Goal: Task Accomplishment & Management: Complete application form

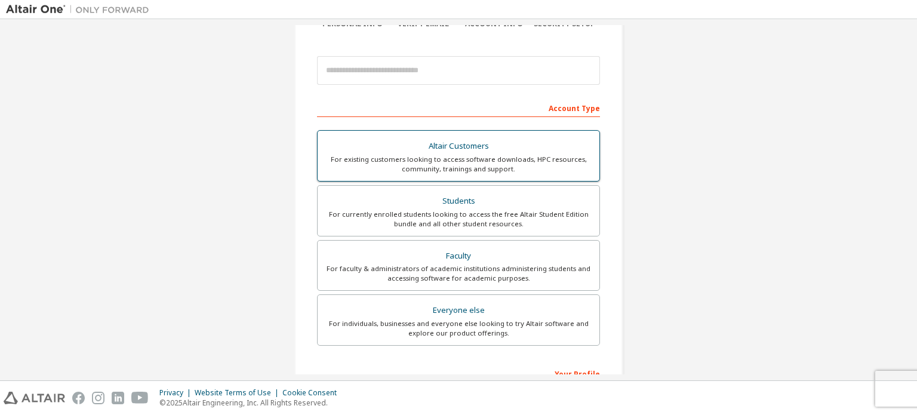
scroll to position [119, 0]
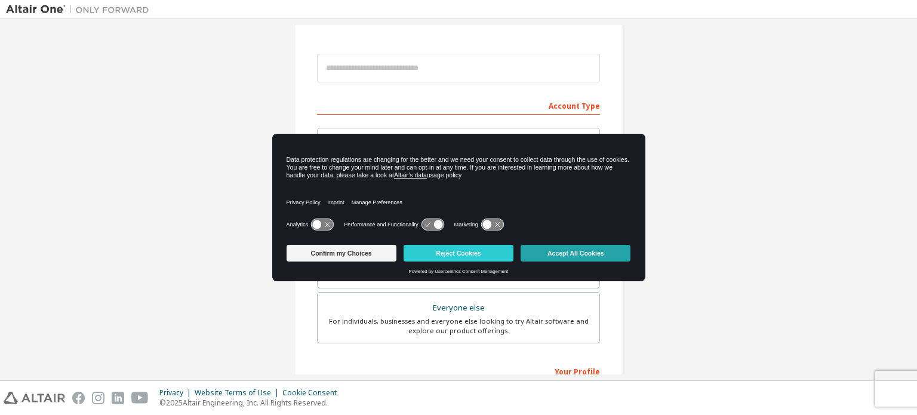
click at [601, 252] on button "Accept All Cookies" at bounding box center [575, 253] width 110 height 17
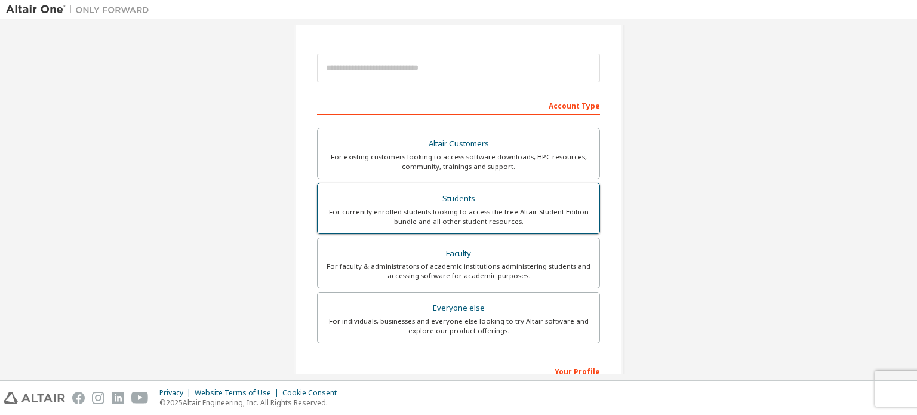
click at [501, 203] on div "Students" at bounding box center [458, 198] width 267 height 17
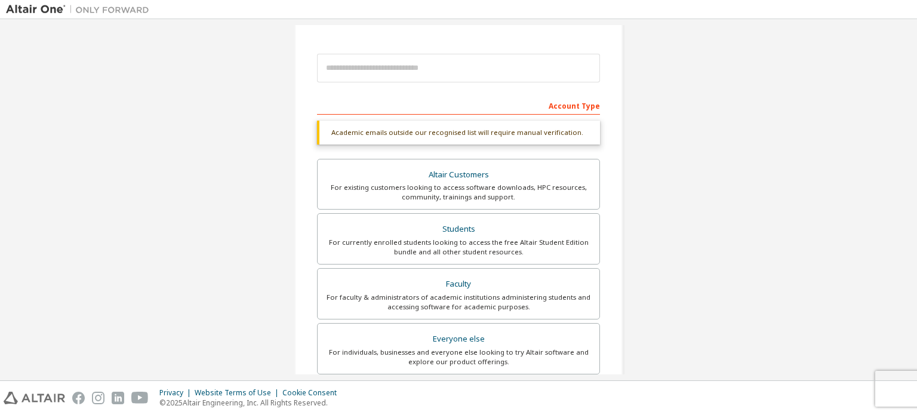
click at [543, 100] on div "Account Type" at bounding box center [458, 104] width 283 height 19
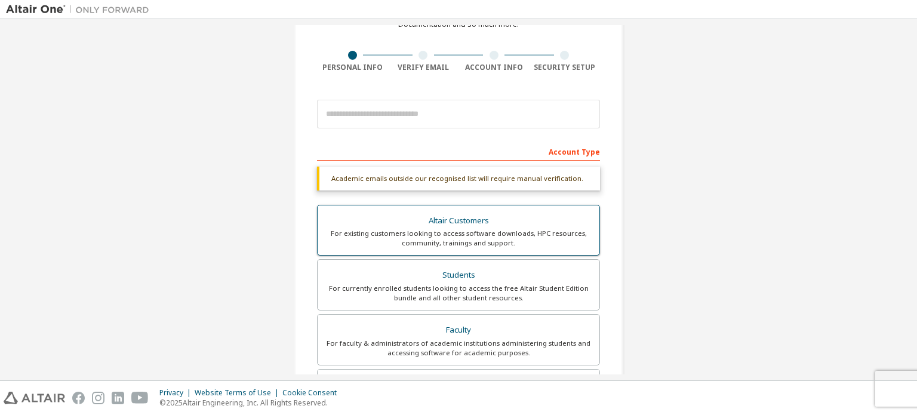
scroll to position [72, 0]
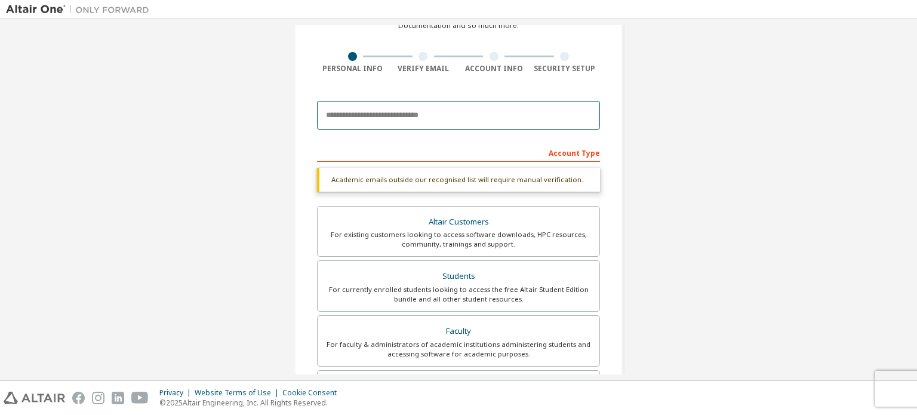
click at [520, 121] on input "email" at bounding box center [458, 115] width 283 height 29
click at [531, 110] on input "email" at bounding box center [458, 115] width 283 height 29
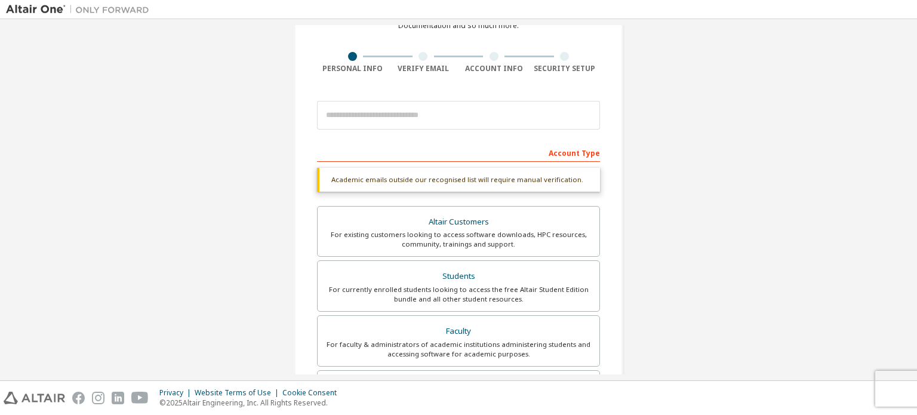
click at [664, 152] on div "Create an Altair One Account For Free Trials, Licenses, Downloads, Learning & D…" at bounding box center [458, 284] width 905 height 663
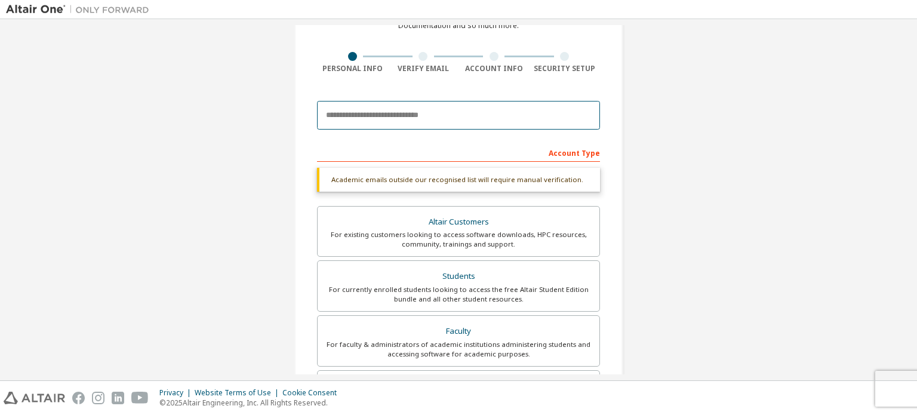
click at [532, 110] on input "email" at bounding box center [458, 115] width 283 height 29
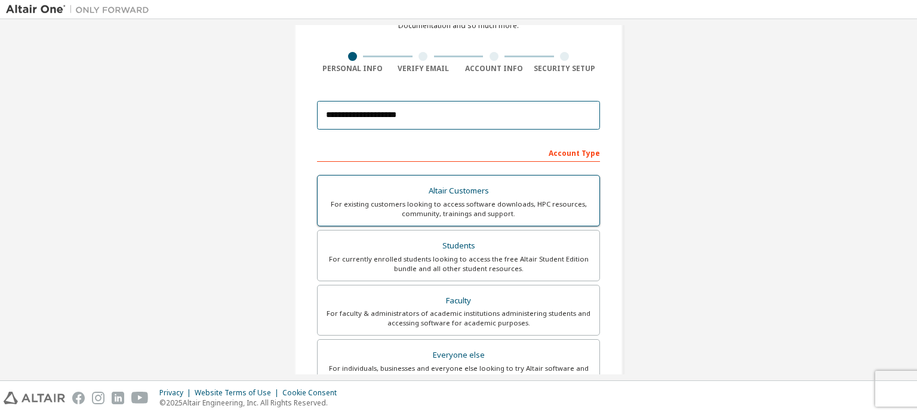
type input "**********"
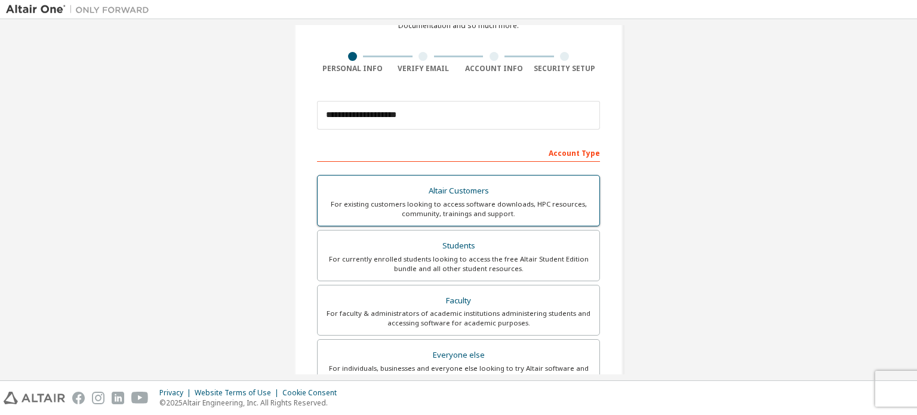
click at [488, 186] on div "Altair Customers" at bounding box center [458, 191] width 267 height 17
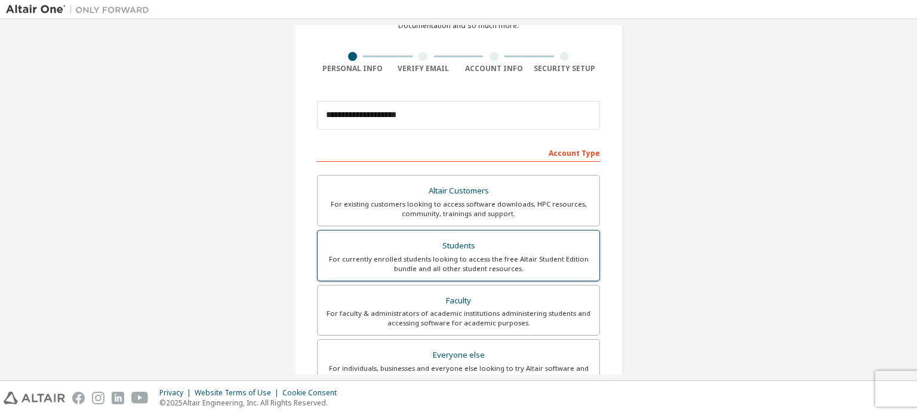
click at [525, 270] on div "For currently enrolled students looking to access the free Altair Student Editi…" at bounding box center [458, 263] width 267 height 19
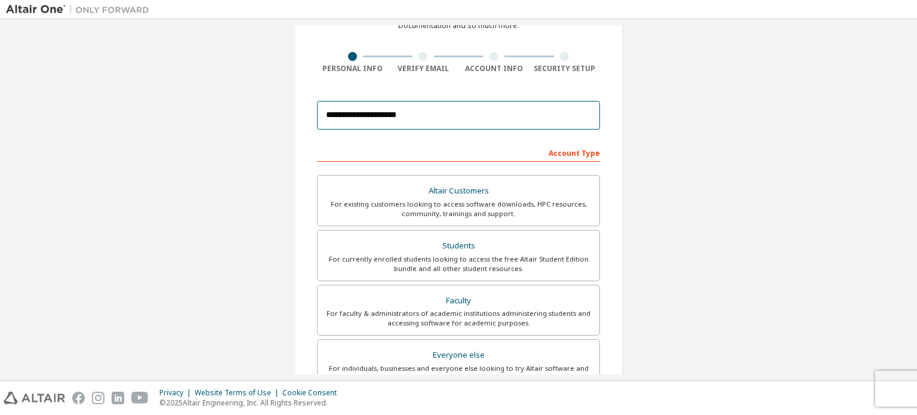
drag, startPoint x: 472, startPoint y: 111, endPoint x: 298, endPoint y: 93, distance: 174.6
click at [298, 93] on div "**********" at bounding box center [458, 268] width 328 height 603
click at [489, 116] on input "*****" at bounding box center [458, 115] width 283 height 29
type input "*****"
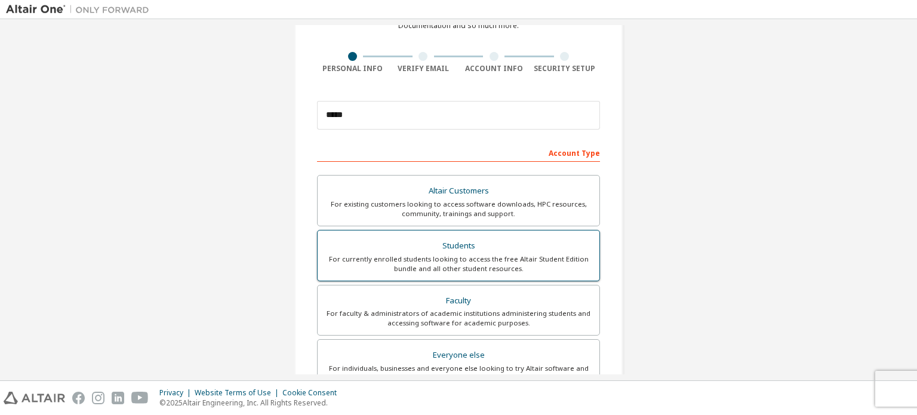
click at [514, 246] on div "Students" at bounding box center [458, 245] width 267 height 17
click at [597, 141] on div "Create an Altair One Account For Free Trials, Licenses, Downloads, Learning & D…" at bounding box center [458, 268] width 328 height 603
drag, startPoint x: 578, startPoint y: 149, endPoint x: 555, endPoint y: 155, distance: 23.3
click at [578, 149] on div "Account Type" at bounding box center [458, 152] width 283 height 19
click at [555, 155] on div "Account Type" at bounding box center [458, 152] width 283 height 19
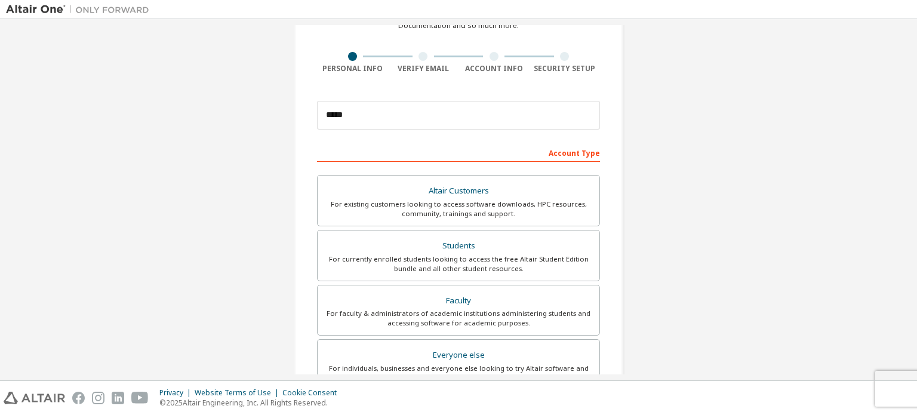
click at [512, 143] on div "Account Type" at bounding box center [458, 152] width 283 height 19
click at [502, 152] on div "Account Type" at bounding box center [458, 152] width 283 height 19
click at [477, 183] on div "Altair Customers" at bounding box center [458, 191] width 267 height 17
drag, startPoint x: 243, startPoint y: 110, endPoint x: 159, endPoint y: 53, distance: 102.3
click at [243, 110] on div "Create an Altair One Account For Free Trials, Licenses, Downloads, Learning & D…" at bounding box center [458, 269] width 905 height 632
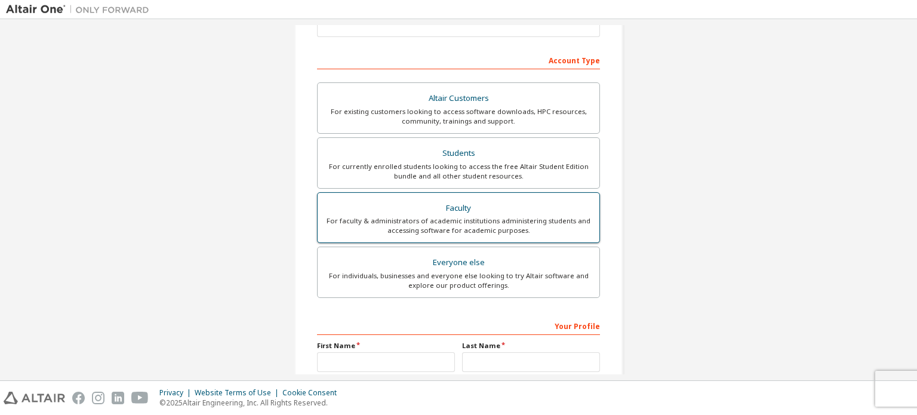
scroll to position [280, 0]
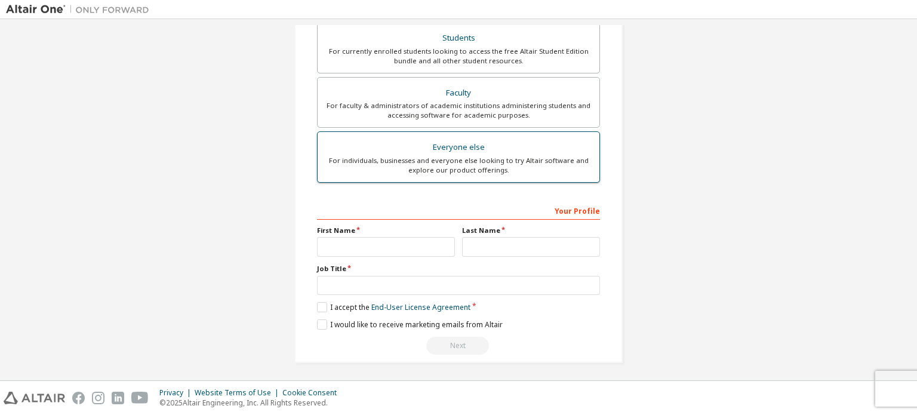
click at [474, 148] on div "Everyone else" at bounding box center [458, 147] width 267 height 17
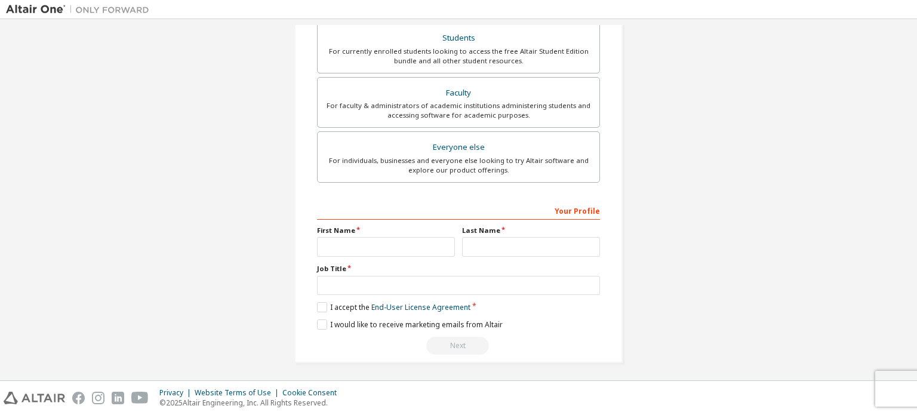
click at [585, 183] on div "Altair Customers For existing customers looking to access software downloads, H…" at bounding box center [458, 76] width 283 height 219
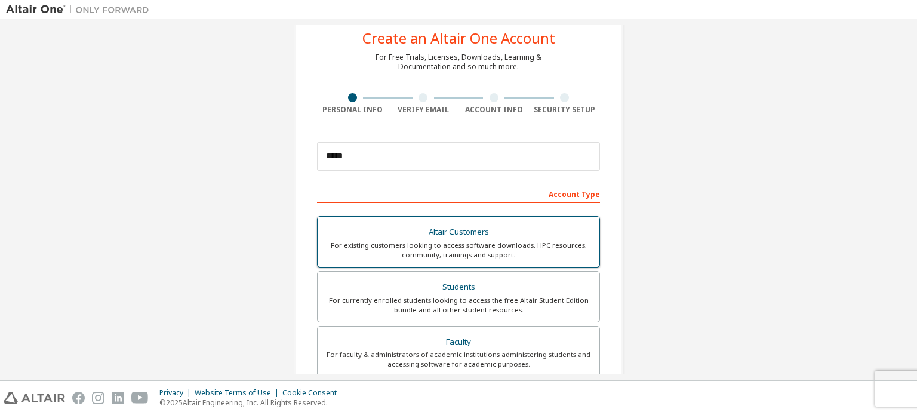
scroll to position [119, 0]
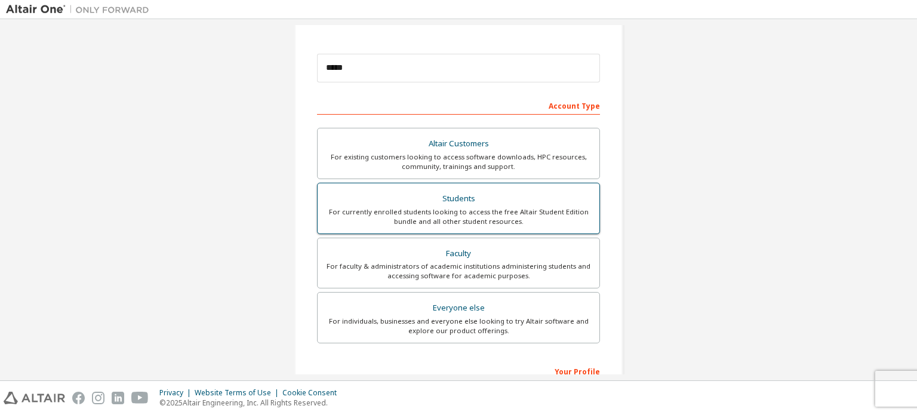
click at [500, 215] on div "For currently enrolled students looking to access the free Altair Student Editi…" at bounding box center [458, 216] width 267 height 19
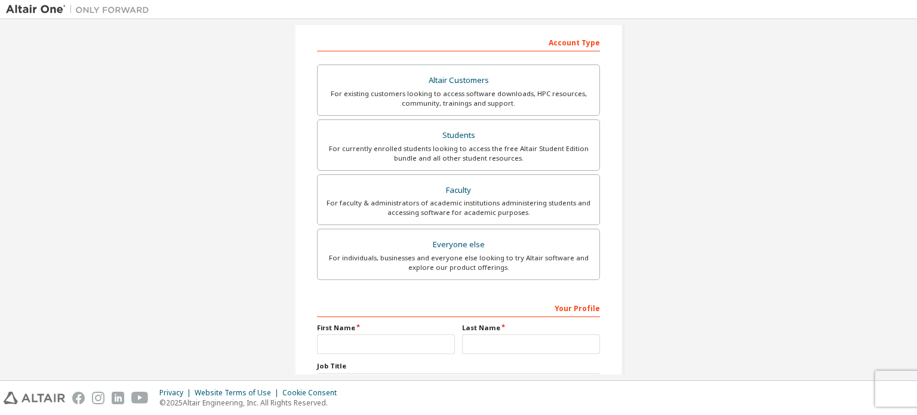
scroll to position [280, 0]
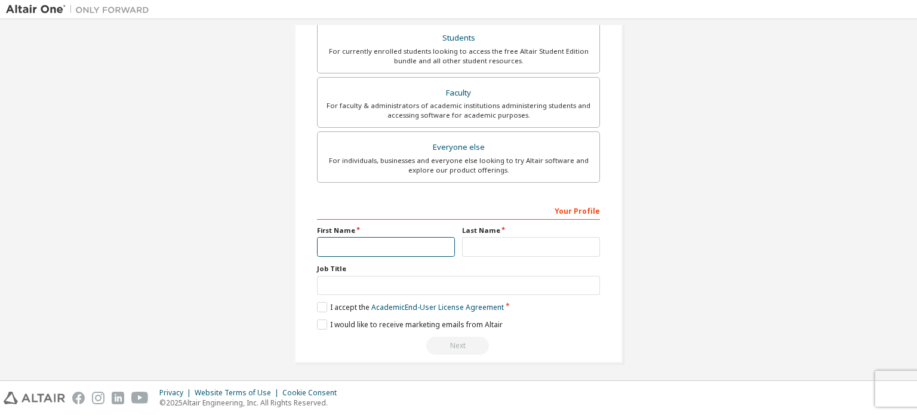
click at [403, 245] on input "text" at bounding box center [386, 247] width 138 height 20
type input "*********"
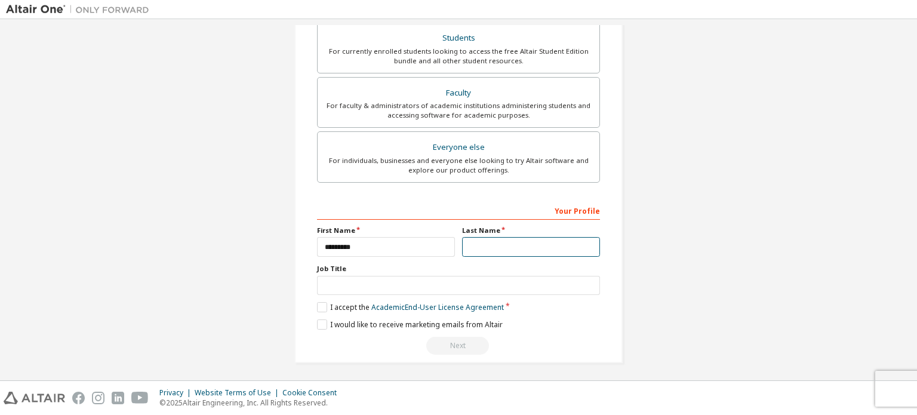
click at [494, 243] on input "text" at bounding box center [531, 247] width 138 height 20
type input "**********"
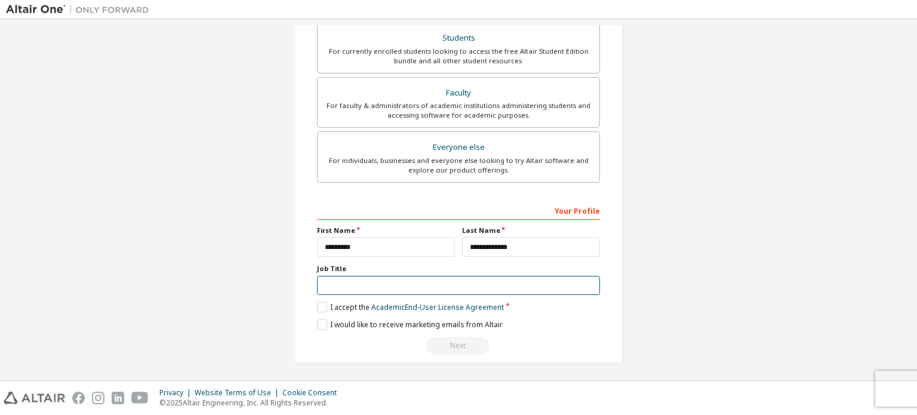
click at [375, 290] on input "text" at bounding box center [458, 286] width 283 height 20
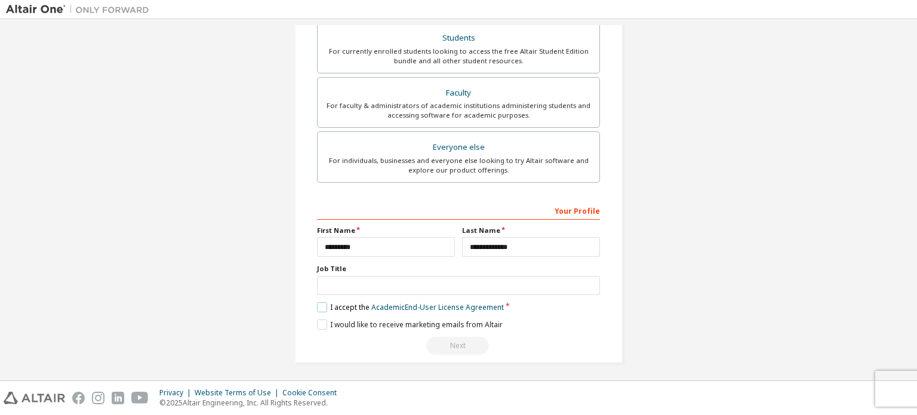
click at [318, 307] on label "I accept the Academic End-User License Agreement" at bounding box center [410, 307] width 187 height 10
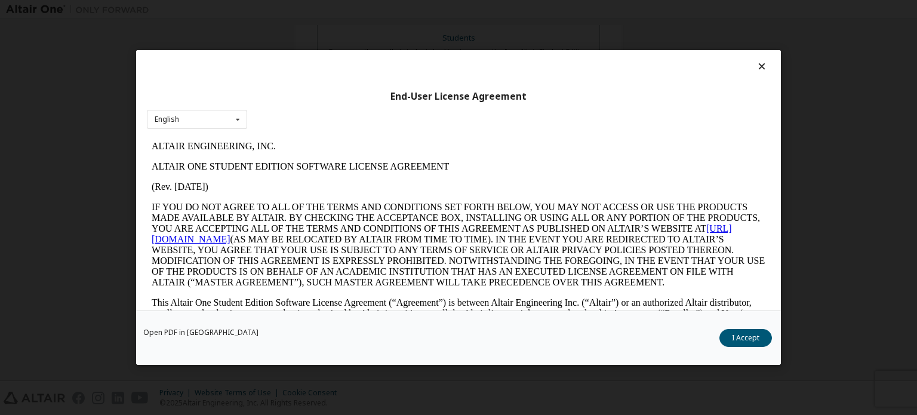
scroll to position [0, 0]
click at [760, 340] on button "I Accept" at bounding box center [745, 338] width 53 height 18
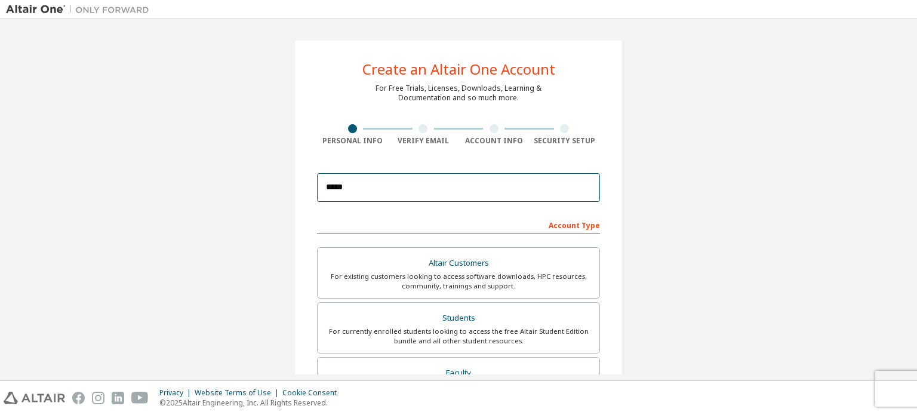
drag, startPoint x: 384, startPoint y: 180, endPoint x: 273, endPoint y: 173, distance: 111.2
click at [273, 173] on div "Create an Altair One Account For Free Trials, Licenses, Downloads, Learning & D…" at bounding box center [458, 341] width 905 height 632
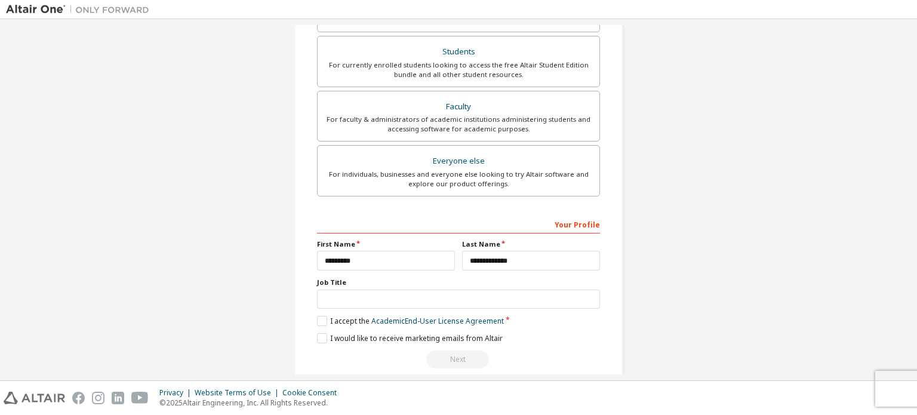
scroll to position [280, 0]
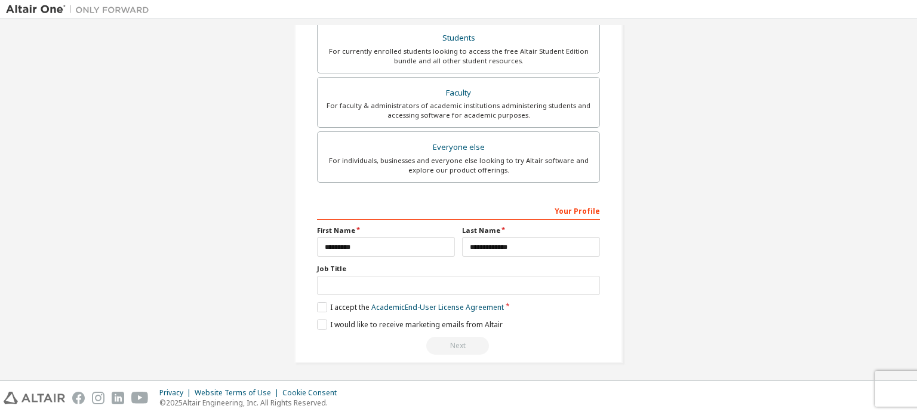
click at [482, 337] on div "Next" at bounding box center [458, 346] width 283 height 18
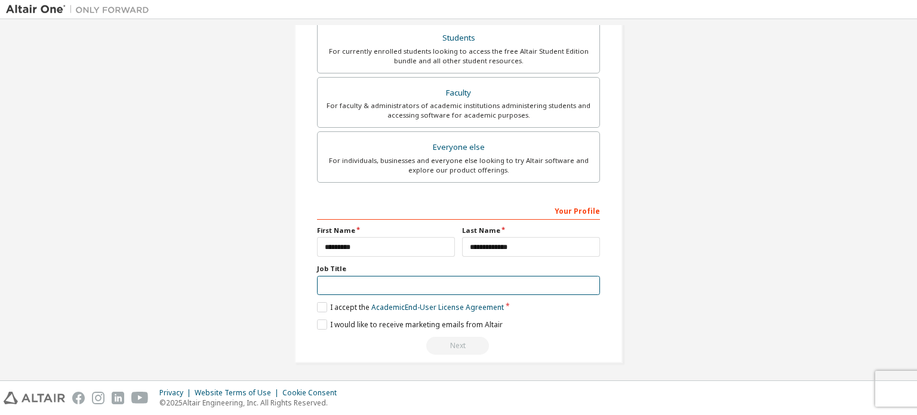
click at [535, 276] on input "text" at bounding box center [458, 286] width 283 height 20
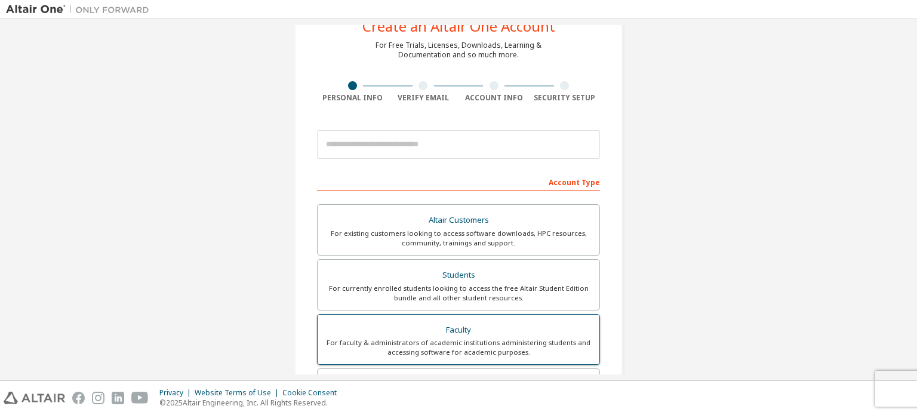
scroll to position [41, 0]
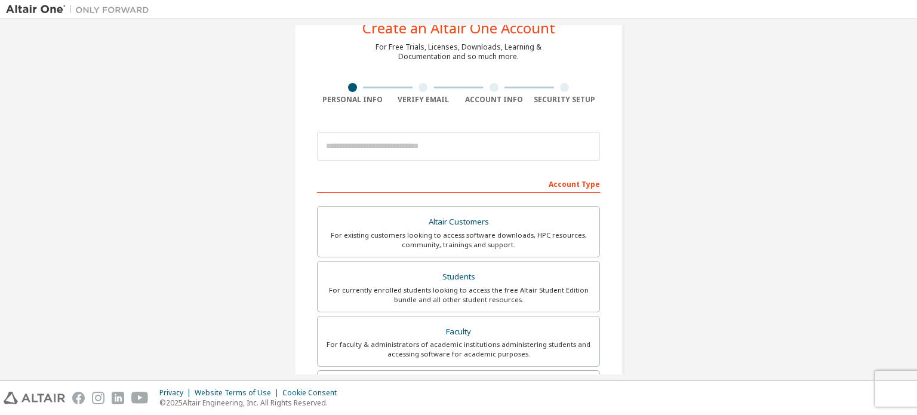
click at [597, 170] on div "Create an Altair One Account For Free Trials, Licenses, Downloads, Learning & D…" at bounding box center [458, 299] width 328 height 603
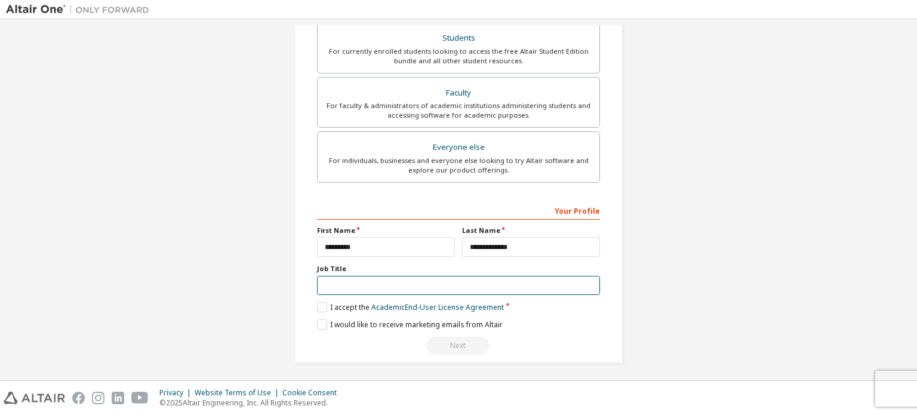
click at [493, 288] on input "text" at bounding box center [458, 286] width 283 height 20
type input "*"
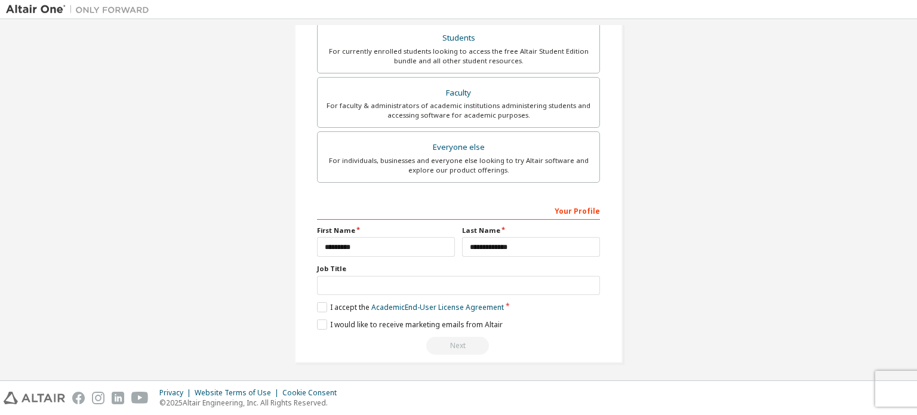
click at [540, 205] on div "Your Profile" at bounding box center [458, 209] width 283 height 19
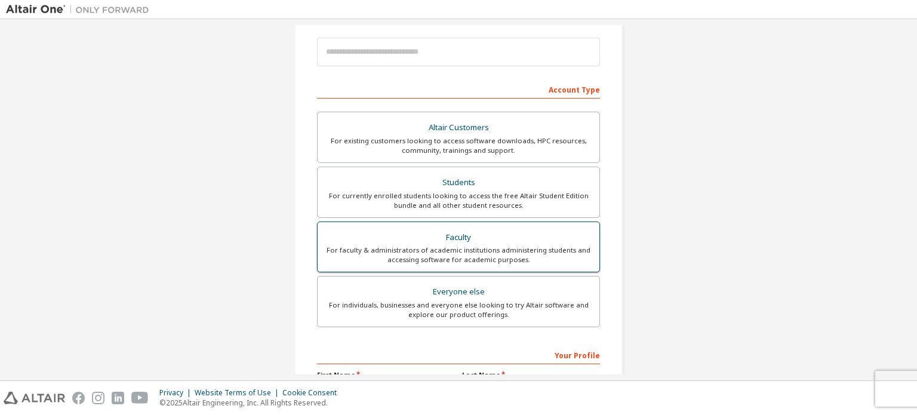
scroll to position [41, 0]
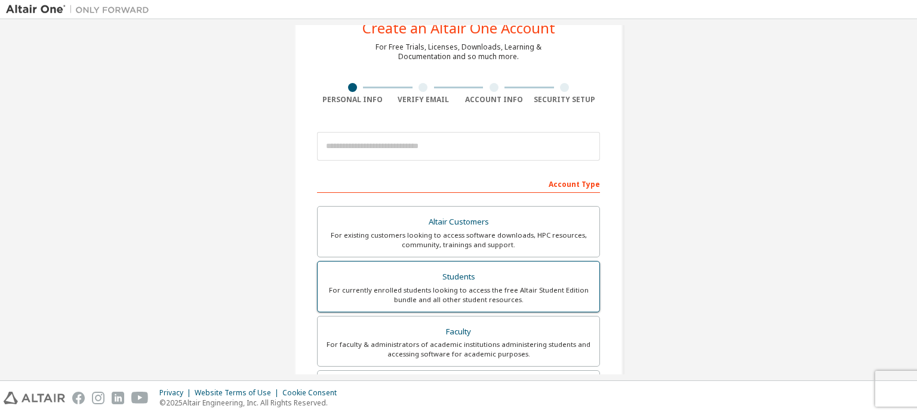
click at [548, 282] on div "Students" at bounding box center [458, 277] width 267 height 17
click at [673, 243] on div "Create an Altair One Account For Free Trials, Licenses, Downloads, Learning & D…" at bounding box center [458, 300] width 905 height 632
click at [575, 288] on div "For currently enrolled students looking to access the free Altair Student Editi…" at bounding box center [458, 294] width 267 height 19
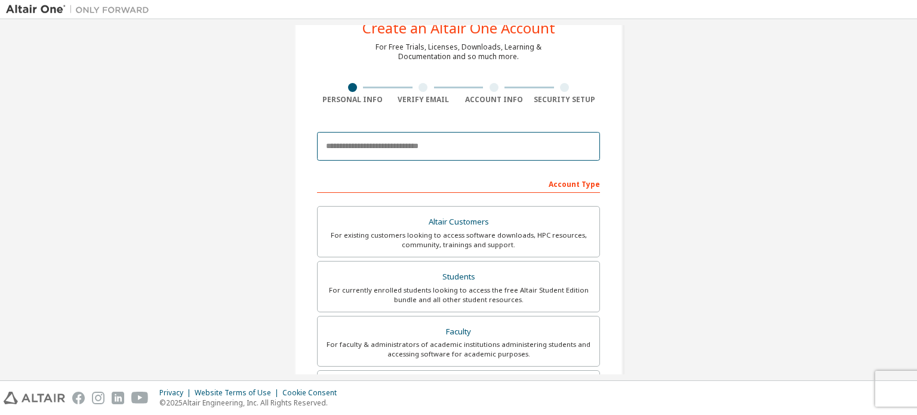
click at [534, 150] on input "email" at bounding box center [458, 146] width 283 height 29
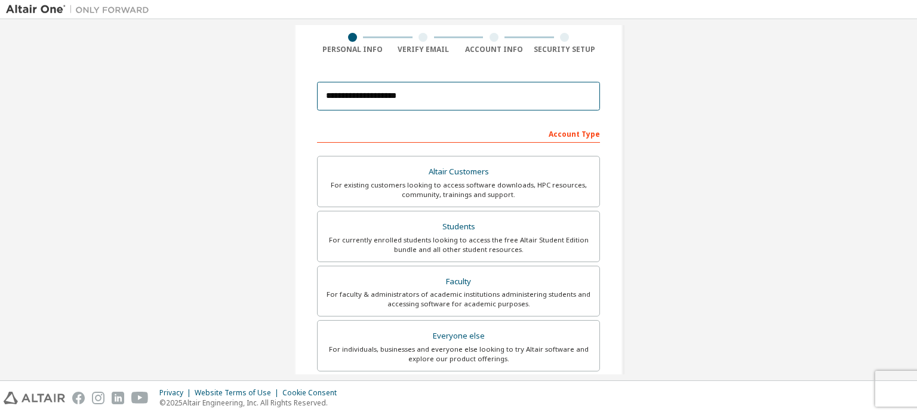
scroll to position [280, 0]
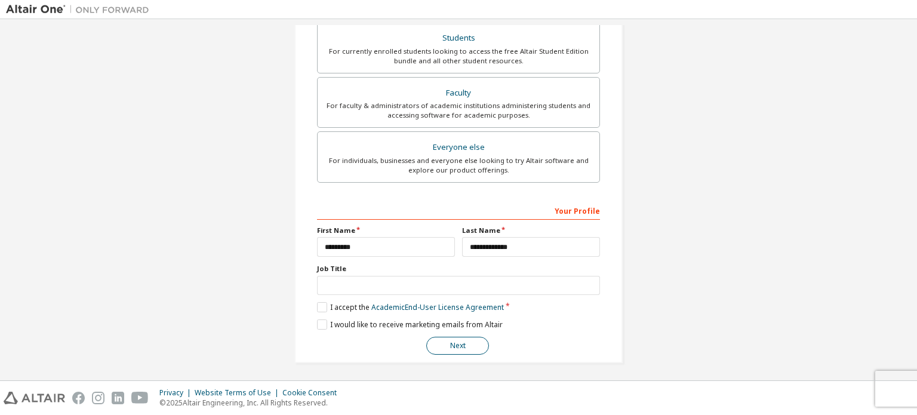
type input "**********"
click at [479, 344] on button "Next" at bounding box center [457, 346] width 63 height 18
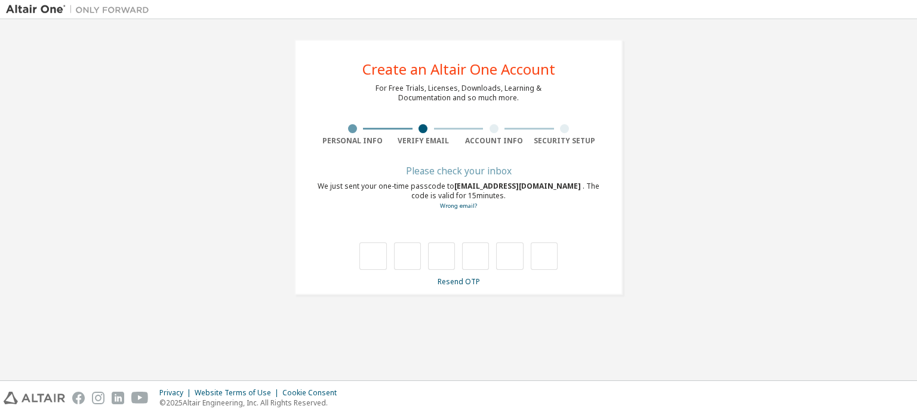
scroll to position [0, 0]
type input "*"
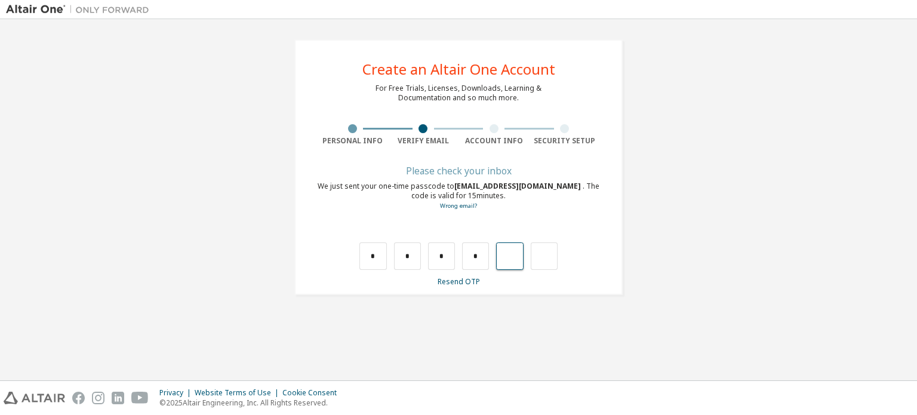
type input "*"
